Goal: Information Seeking & Learning: Understand process/instructions

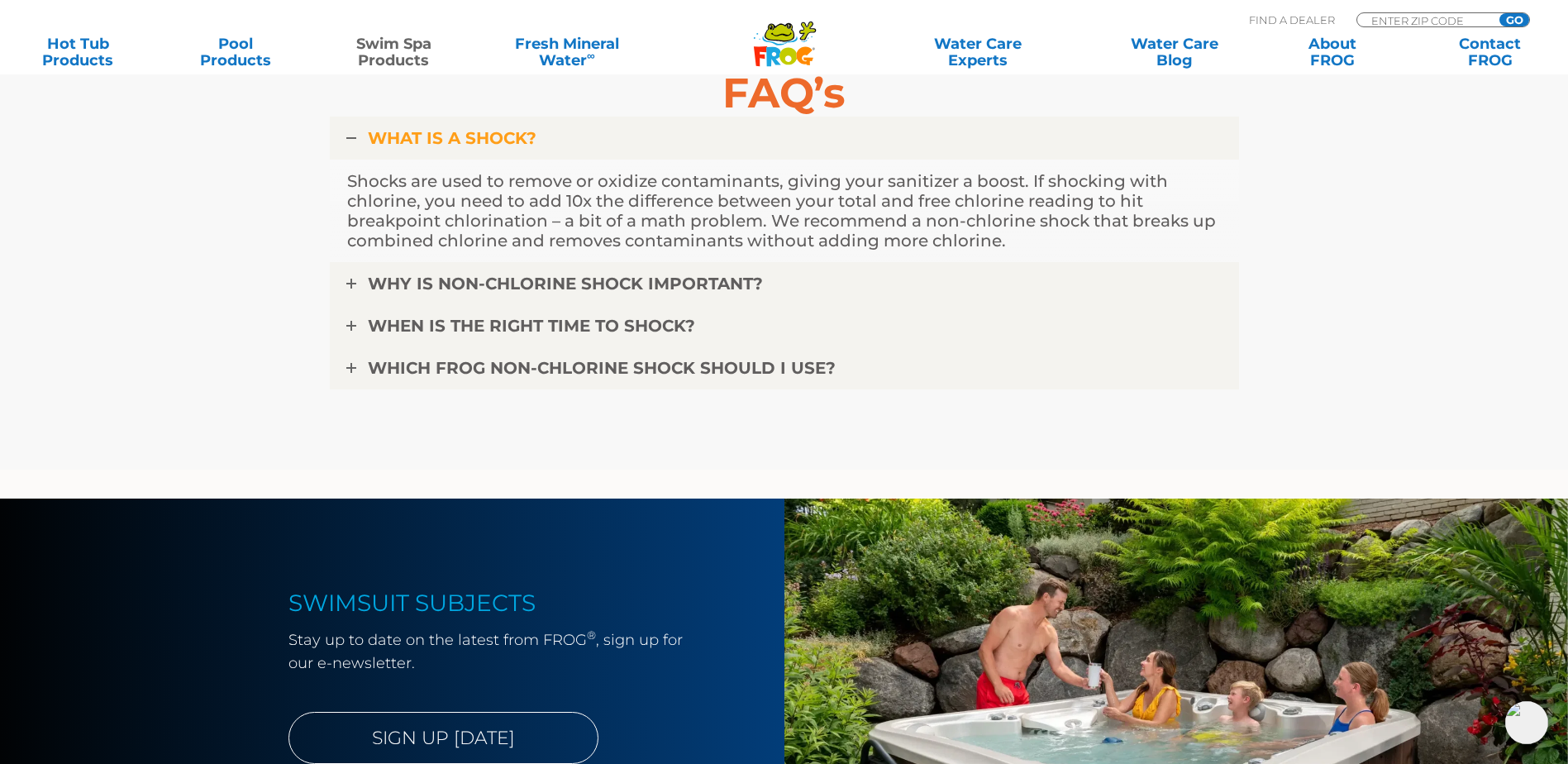
scroll to position [3969, 0]
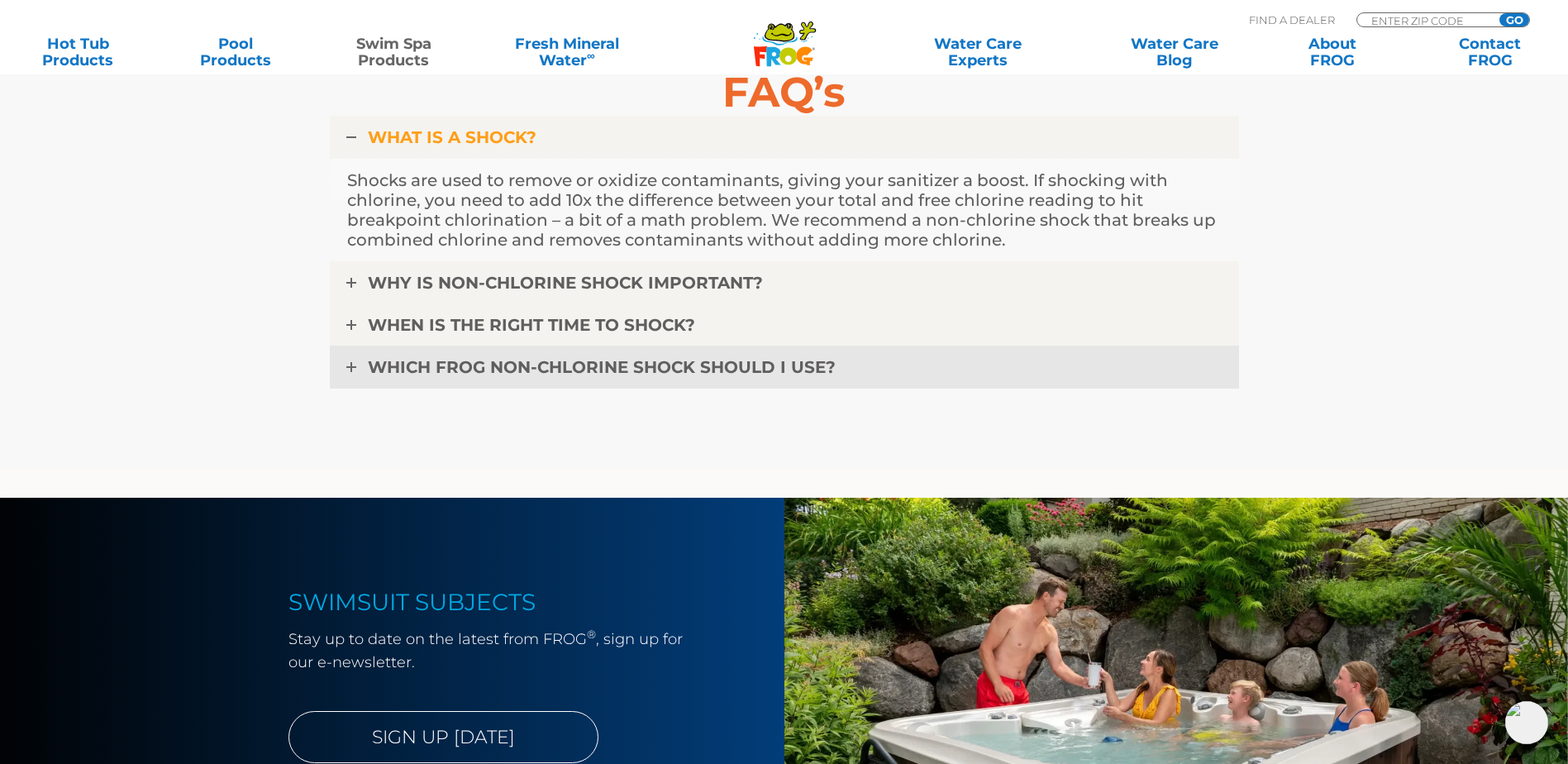
click at [357, 367] on link "WHICH FROG NON-CHLORINE SHOCK SHOULD I USE?" at bounding box center [784, 367] width 909 height 43
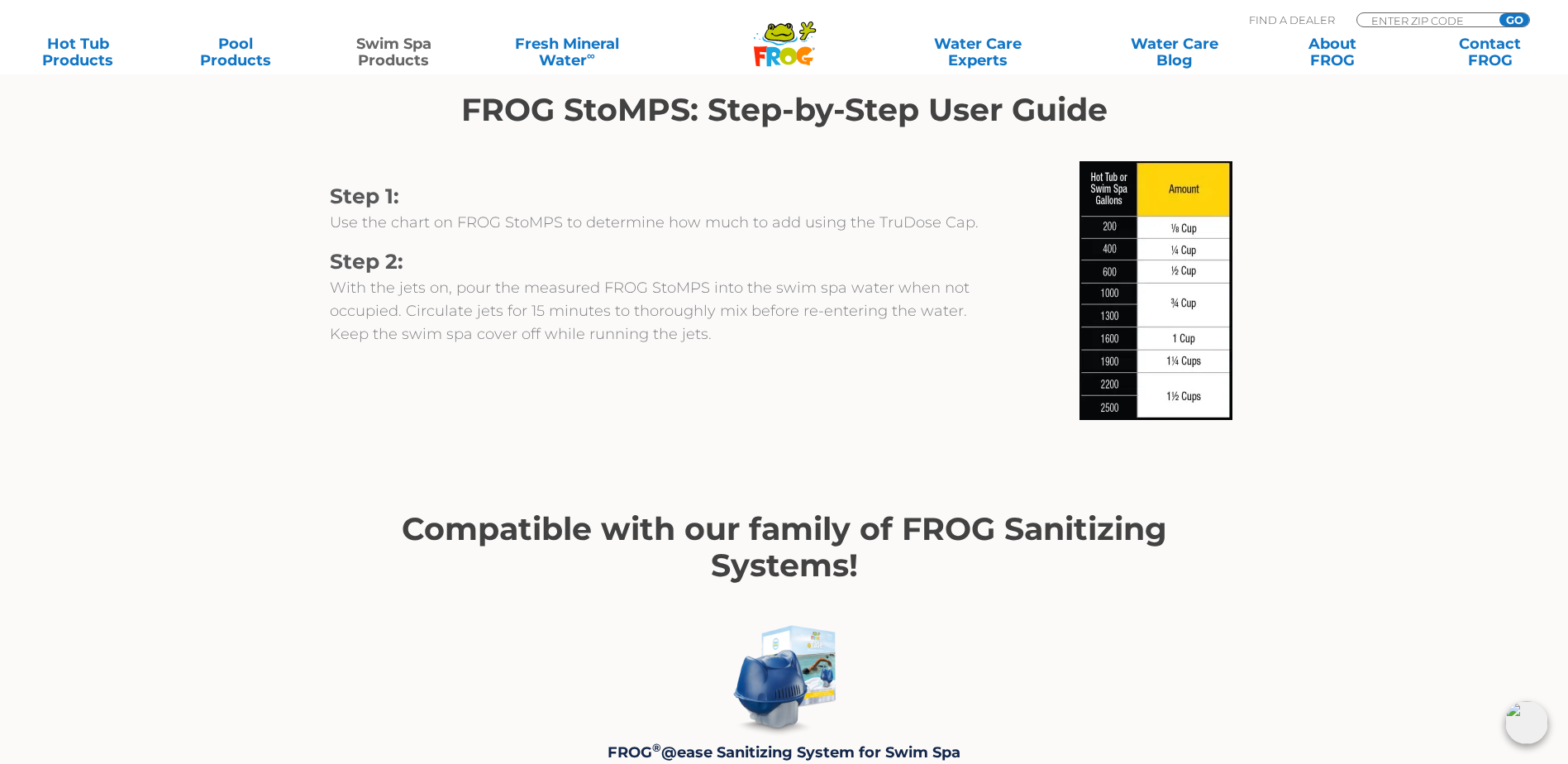
scroll to position [1489, 0]
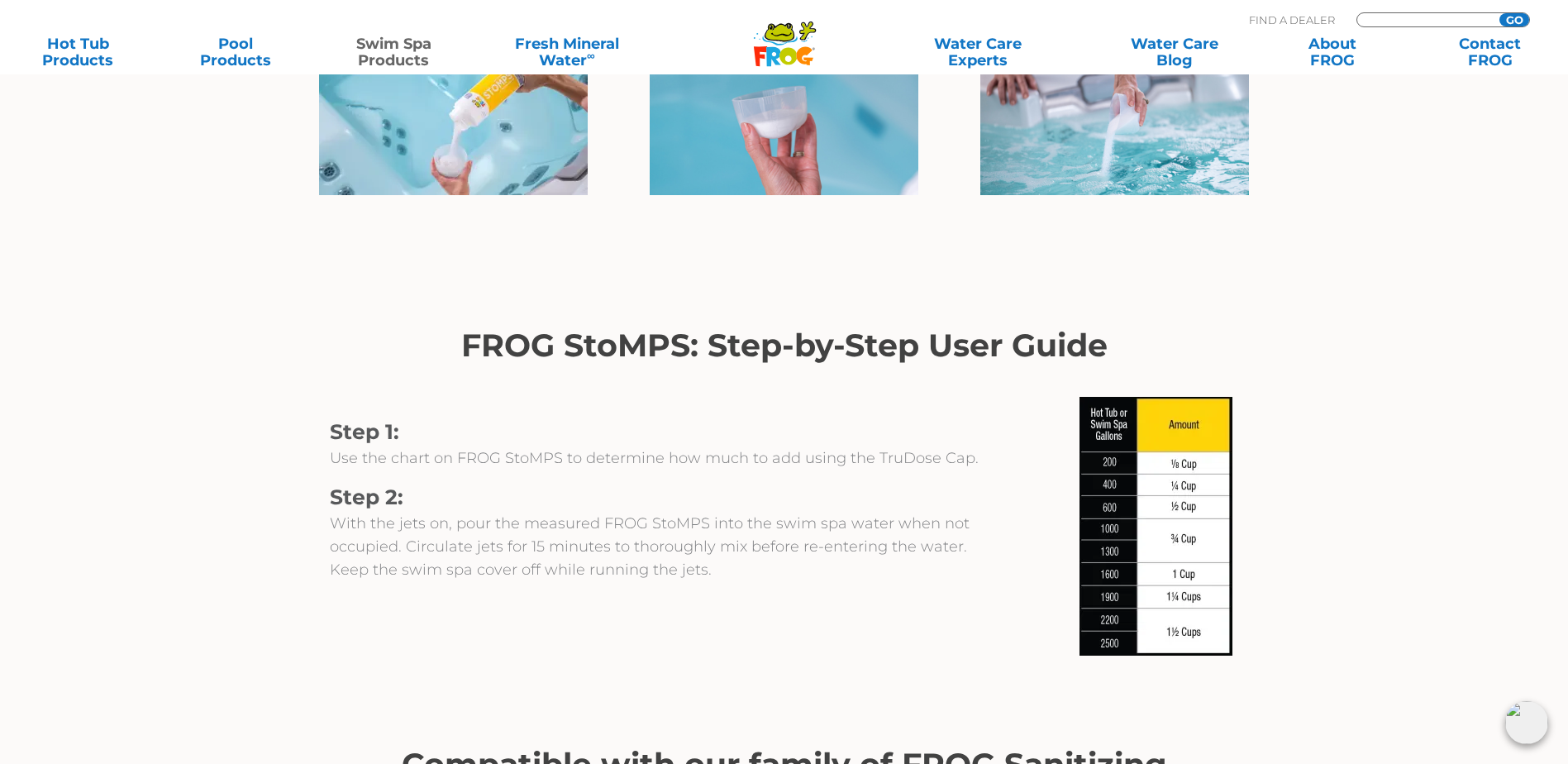
click at [1398, 18] on input "Zip Code Form" at bounding box center [1425, 20] width 112 height 14
type input "59105"
click at [1514, 14] on input "GO" at bounding box center [1513, 20] width 30 height 14
